Goal: Find specific page/section: Find specific page/section

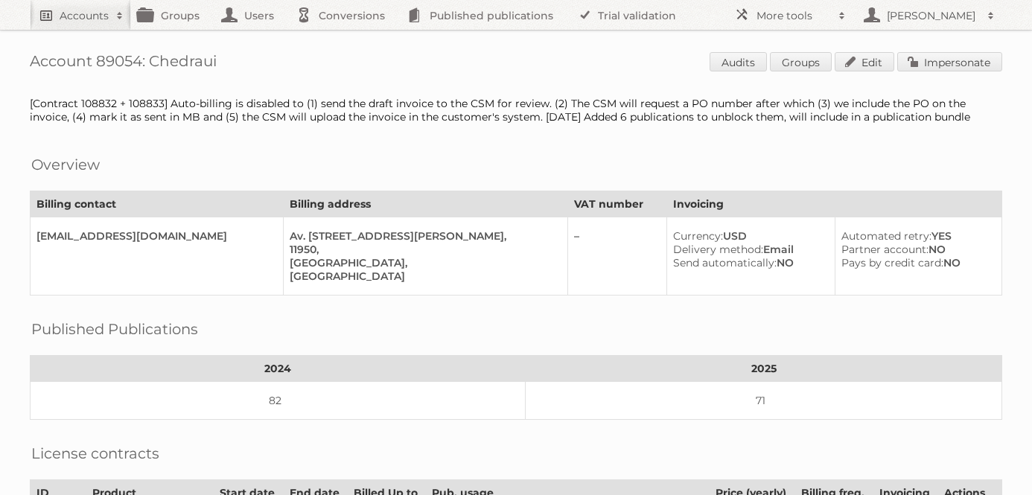
click at [83, 15] on h2 "Accounts" at bounding box center [84, 15] width 49 height 15
type input"] "norwex"
click at [343, 38] on input "Search" at bounding box center [354, 49] width 22 height 22
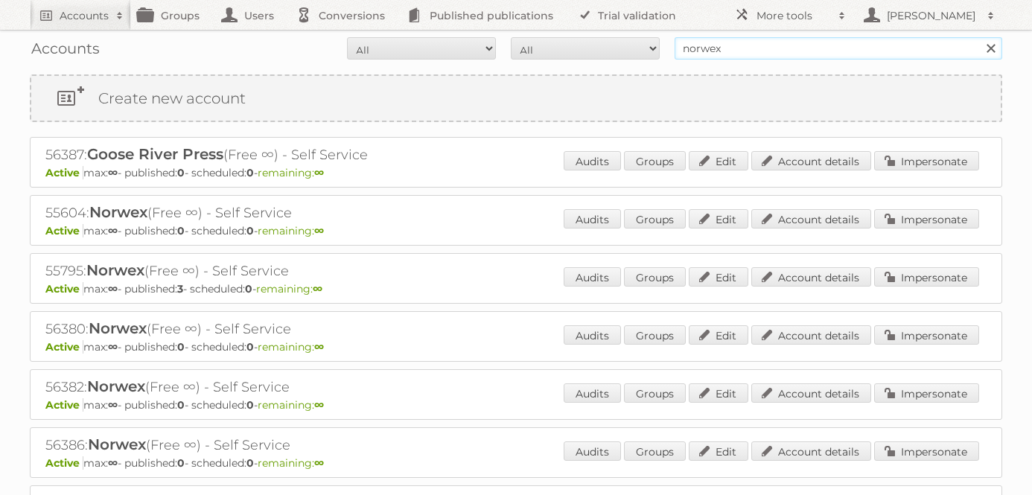
click at [750, 39] on input "norwex" at bounding box center [838, 48] width 328 height 22
type input "cencosud [GEOGRAPHIC_DATA]"
click at [979, 37] on input "Search" at bounding box center [990, 48] width 22 height 22
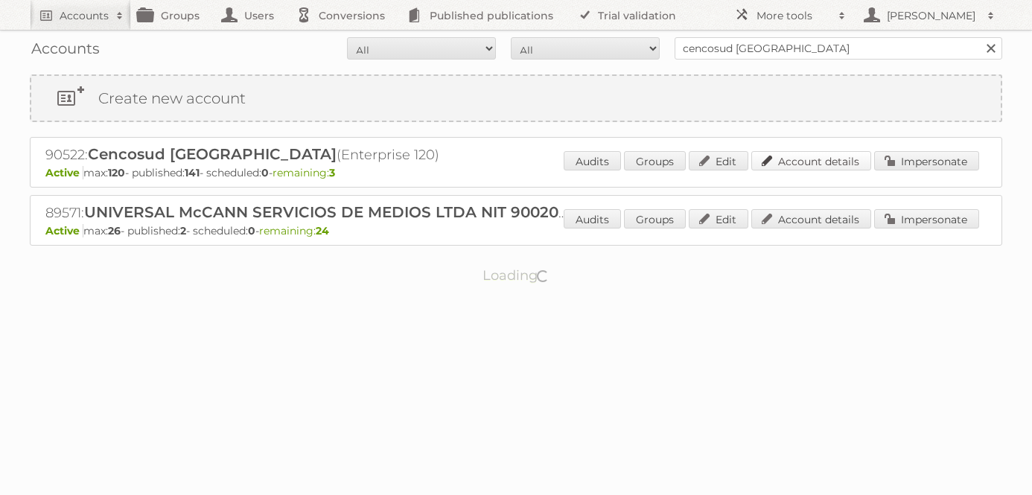
click at [832, 162] on link "Account details" at bounding box center [811, 160] width 120 height 19
click at [590, 299] on div "Loading" at bounding box center [516, 276] width 972 height 60
click at [810, 170] on div "Audits Groups Edit Account details Impersonate" at bounding box center [771, 162] width 415 height 22
click at [811, 156] on link "Account details" at bounding box center [811, 160] width 120 height 19
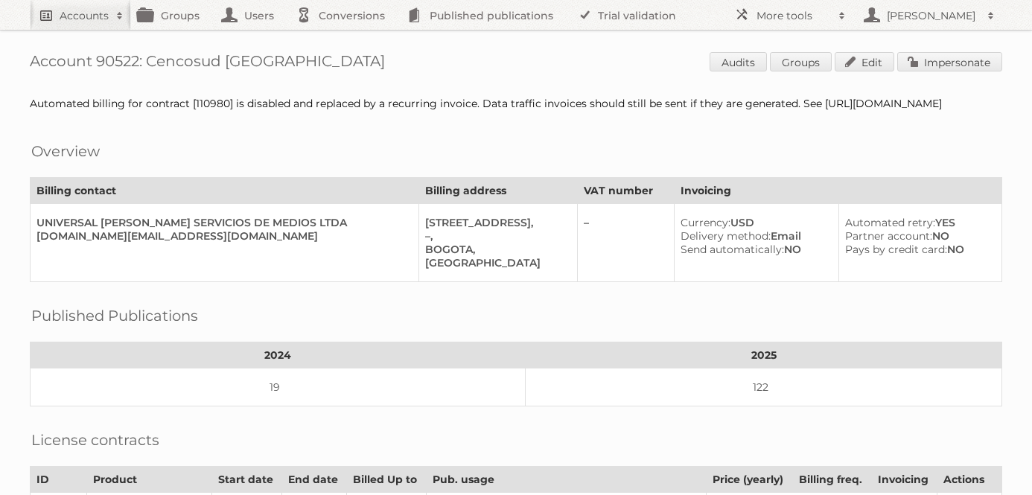
click at [75, 26] on link "Accounts" at bounding box center [80, 15] width 101 height 30
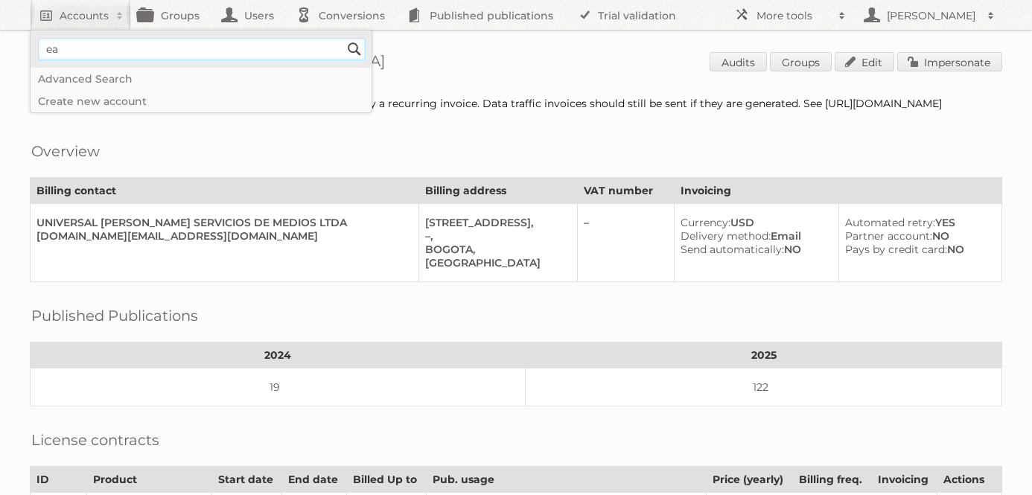
type input"] "easy colombia"
click at [343, 38] on input "Search" at bounding box center [354, 49] width 22 height 22
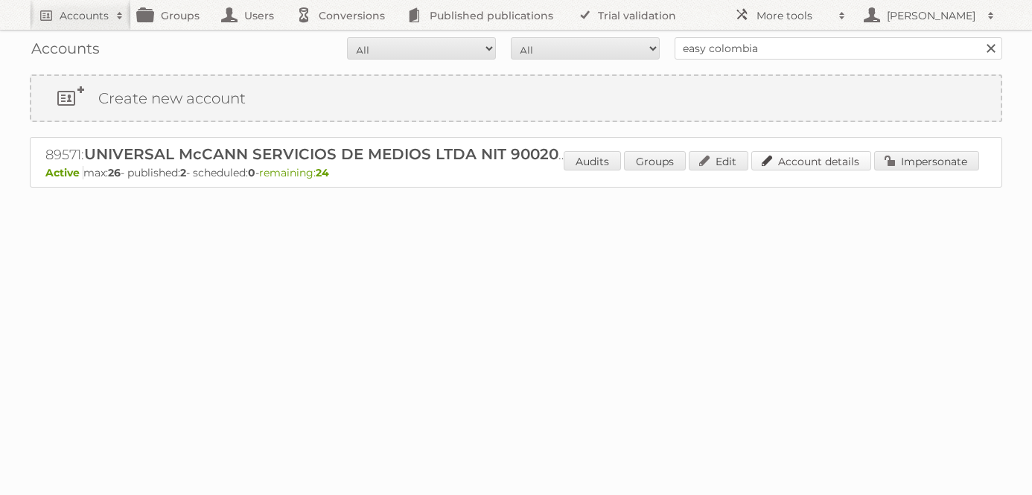
click at [827, 153] on link "Account details" at bounding box center [811, 160] width 120 height 19
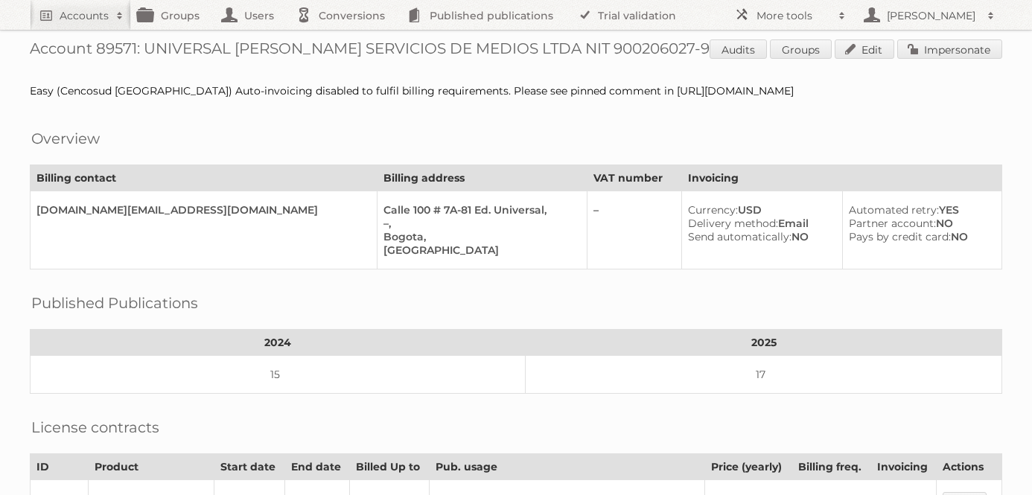
scroll to position [13, 0]
click at [74, 9] on h2 "Accounts" at bounding box center [84, 15] width 49 height 15
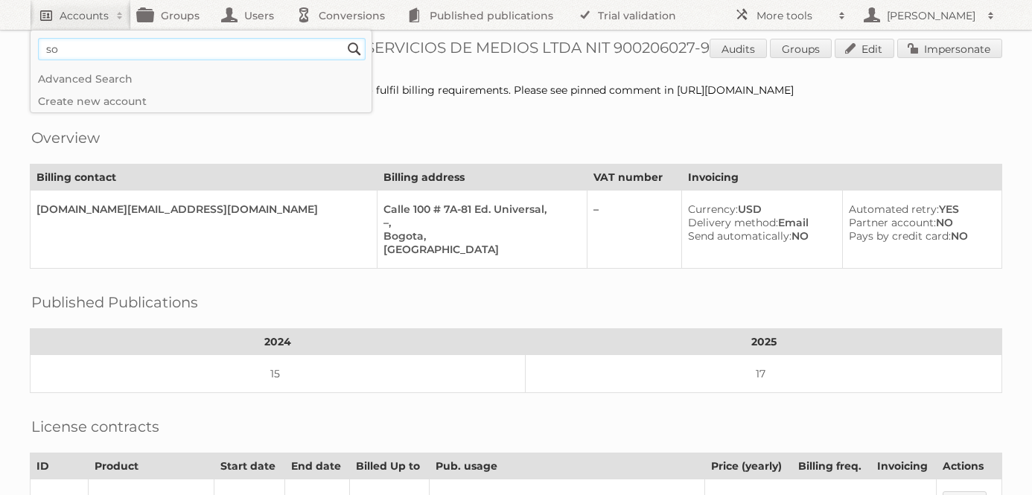
type input"] "soriana"
click at [343, 38] on input "Search" at bounding box center [354, 49] width 22 height 22
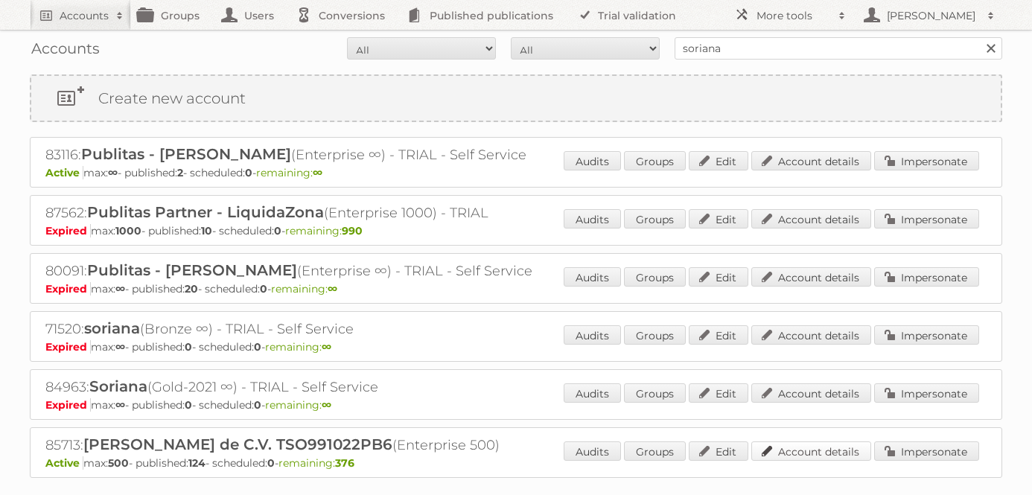
click at [837, 453] on link "Account details" at bounding box center [811, 450] width 120 height 19
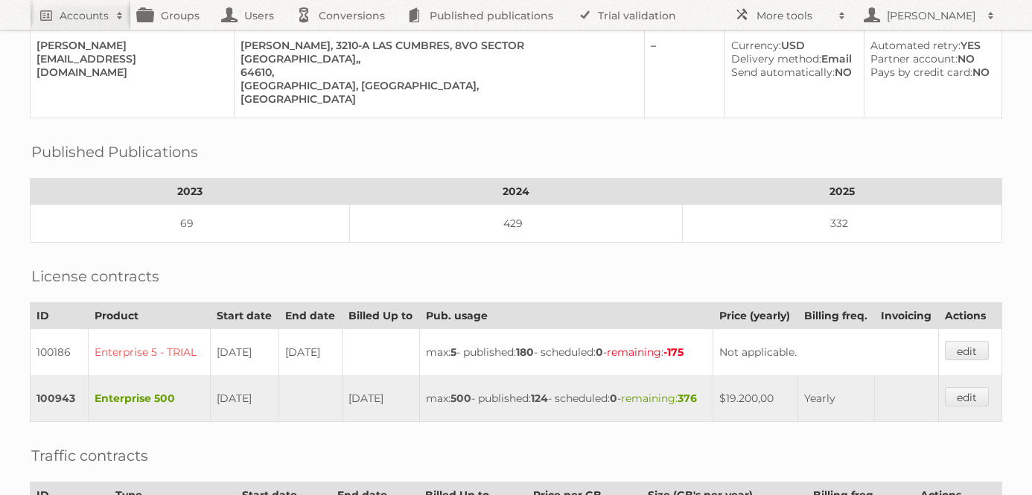
scroll to position [146, 0]
